Goal: Task Accomplishment & Management: Use online tool/utility

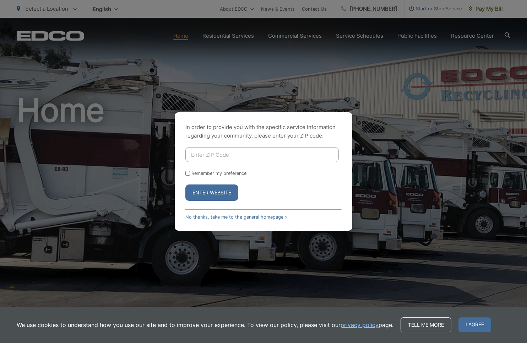
click at [220, 158] on input "Enter ZIP Code" at bounding box center [263, 154] width 154 height 15
type input "92007"
click at [262, 175] on div "Remember my preference" at bounding box center [264, 173] width 156 height 5
click at [209, 191] on button "Enter Website" at bounding box center [212, 192] width 53 height 16
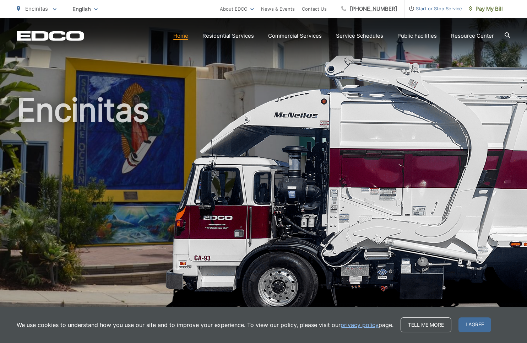
drag, startPoint x: 466, startPoint y: 322, endPoint x: 463, endPoint y: 321, distance: 3.6
click at [466, 322] on span "I agree" at bounding box center [475, 324] width 33 height 15
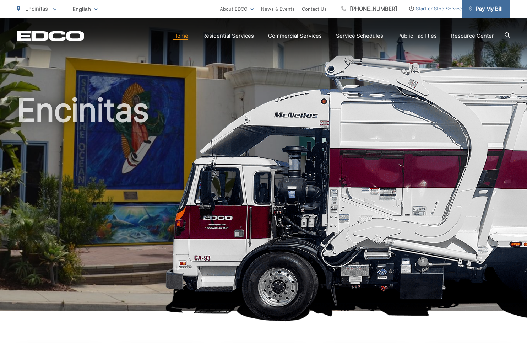
click at [483, 9] on span "Pay My Bill" at bounding box center [487, 9] width 34 height 9
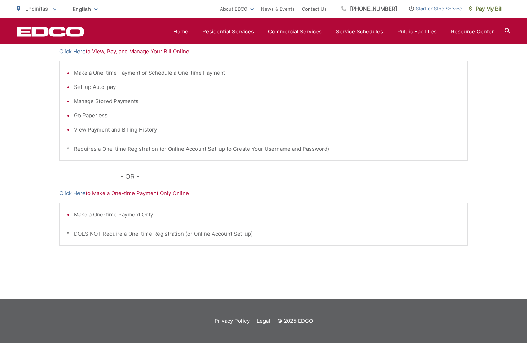
scroll to position [162, 0]
click at [67, 193] on link "Click Here" at bounding box center [72, 193] width 26 height 9
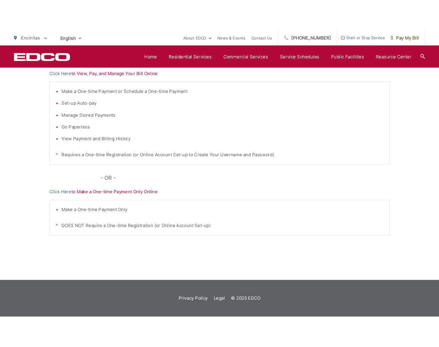
scroll to position [101, 0]
